Goal: Task Accomplishment & Management: Manage account settings

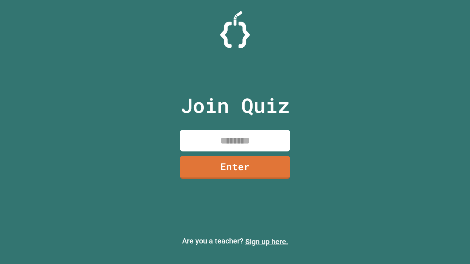
click at [267, 242] on link "Sign up here." at bounding box center [266, 242] width 43 height 9
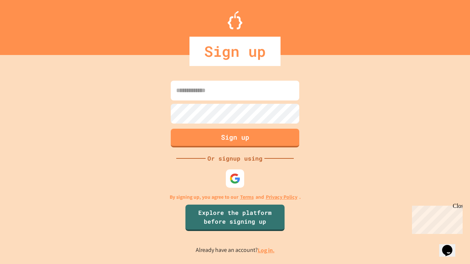
click at [267, 250] on link "Log in." at bounding box center [266, 251] width 17 height 8
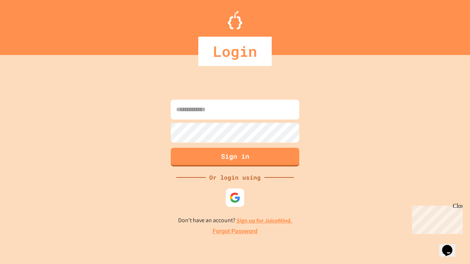
click at [235, 232] on link "Forgot Password" at bounding box center [235, 231] width 45 height 9
